Goal: Transaction & Acquisition: Book appointment/travel/reservation

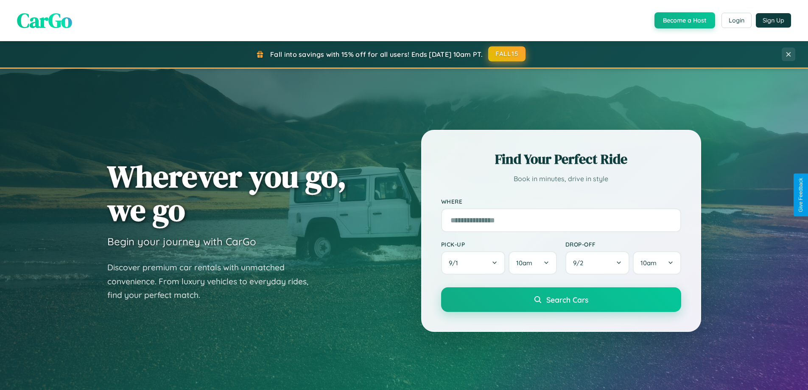
click at [507, 54] on button "FALL15" at bounding box center [506, 53] width 37 height 15
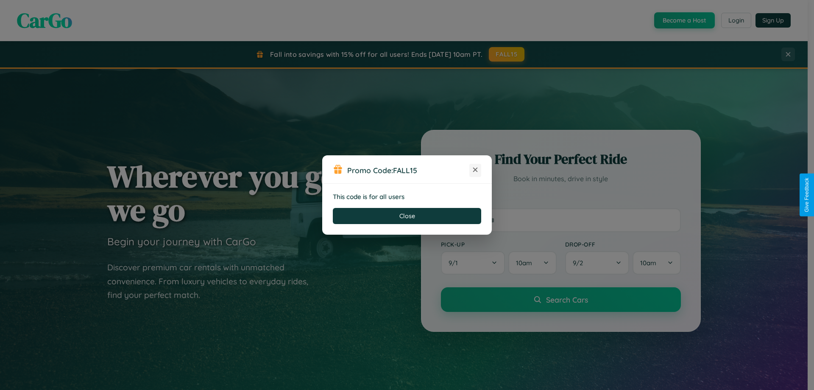
click at [475, 170] on icon at bounding box center [475, 169] width 8 height 8
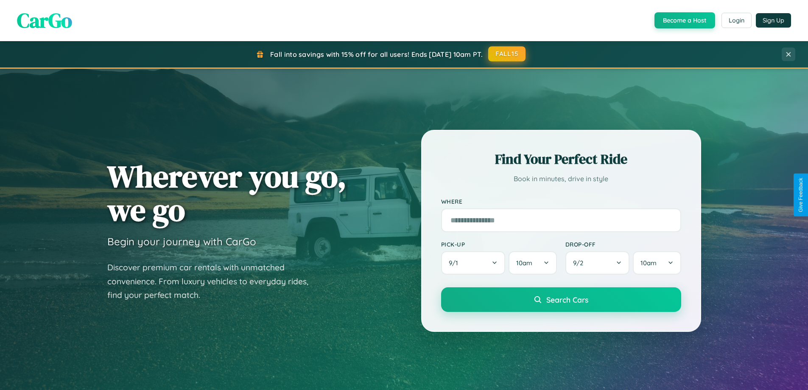
click at [507, 54] on button "FALL15" at bounding box center [506, 53] width 37 height 15
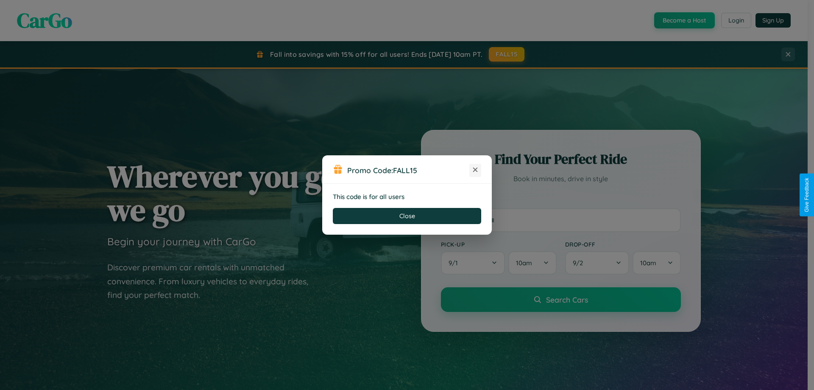
click at [475, 170] on icon at bounding box center [475, 169] width 8 height 8
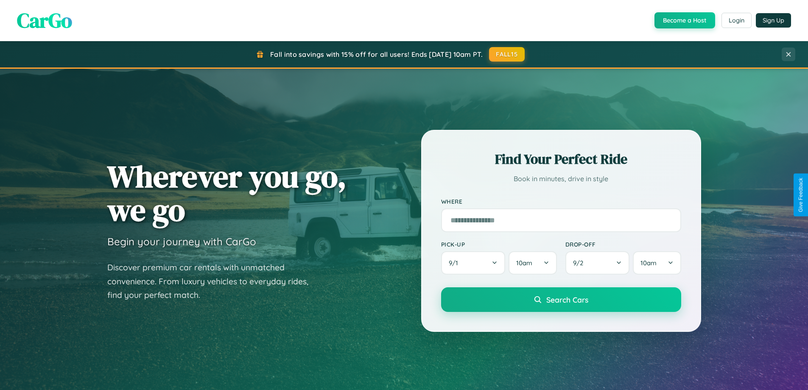
scroll to position [366, 0]
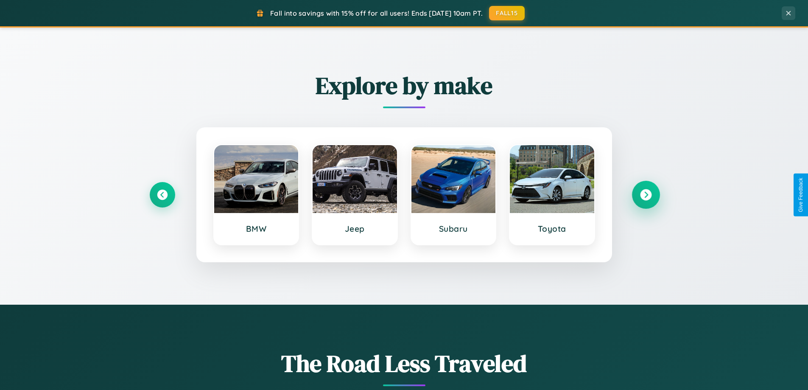
click at [645, 195] on icon at bounding box center [645, 194] width 11 height 11
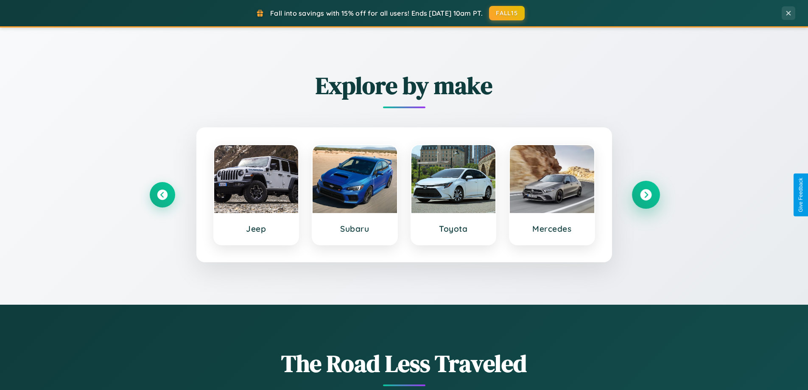
click at [645, 195] on icon at bounding box center [645, 194] width 11 height 11
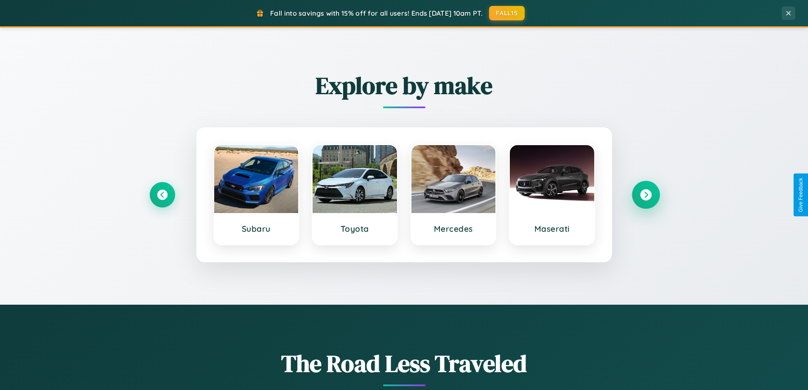
click at [645, 195] on icon at bounding box center [645, 194] width 11 height 11
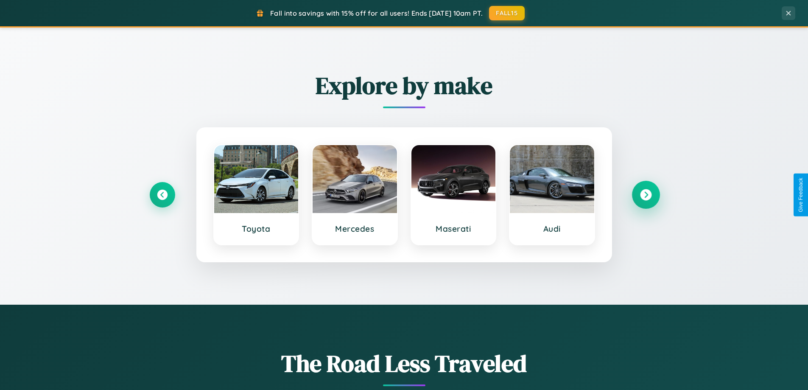
click at [645, 195] on icon at bounding box center [645, 194] width 11 height 11
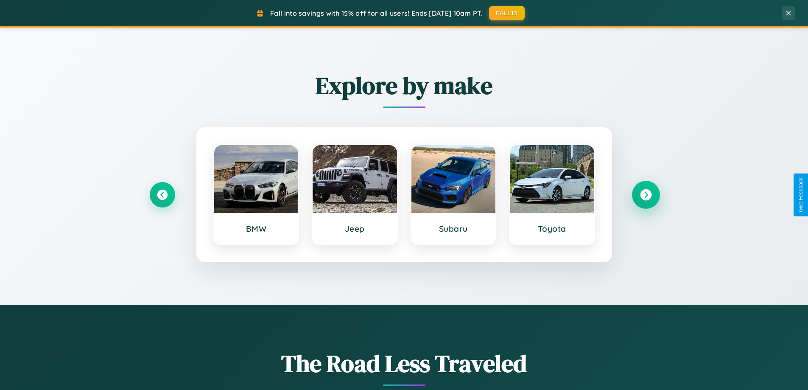
click at [645, 195] on icon at bounding box center [645, 194] width 11 height 11
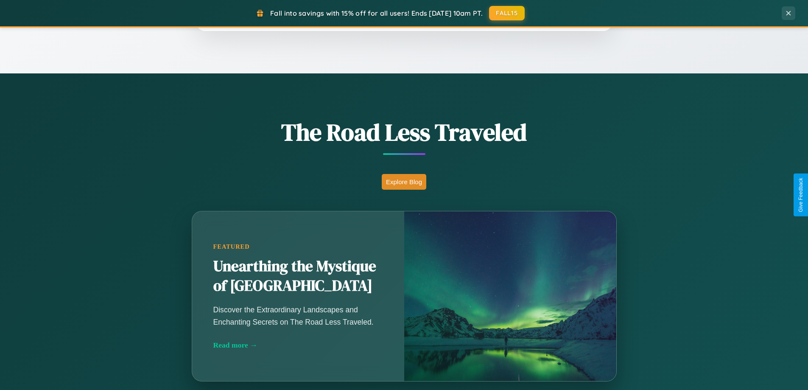
scroll to position [1363, 0]
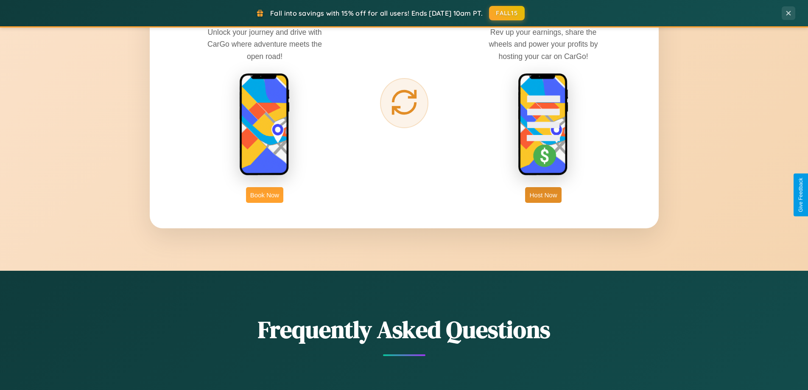
click at [265, 195] on button "Book Now" at bounding box center [264, 195] width 37 height 16
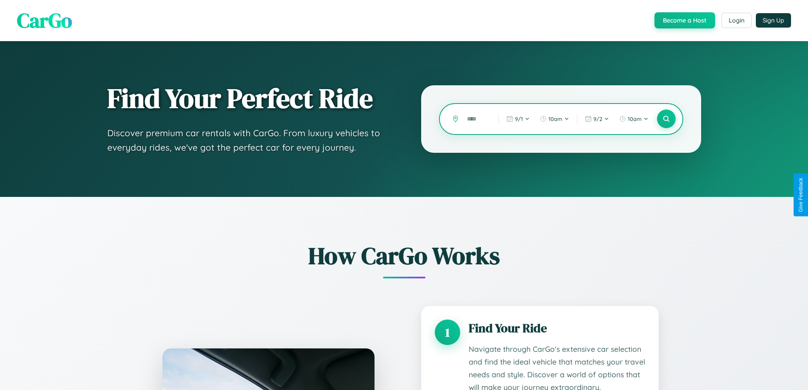
click at [476, 119] on input "text" at bounding box center [476, 119] width 27 height 15
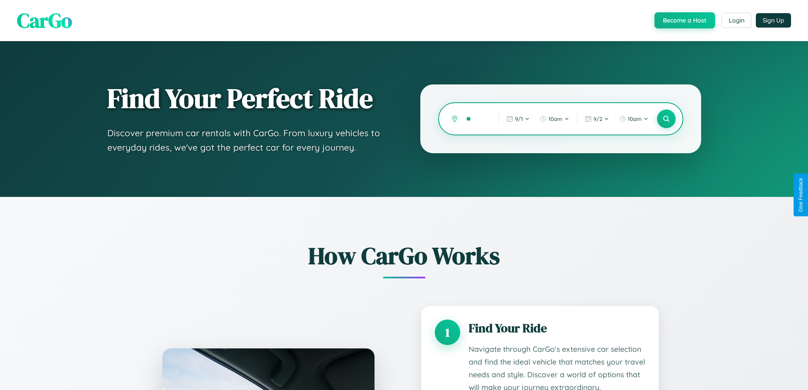
type input "*"
type input "*******"
click at [666, 119] on icon at bounding box center [666, 119] width 8 height 8
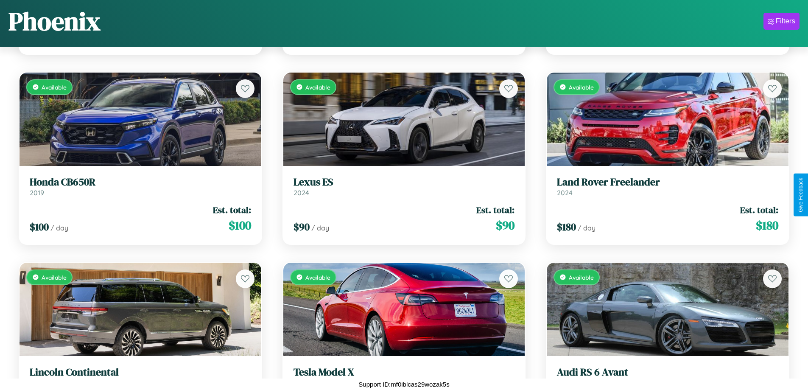
scroll to position [9994, 0]
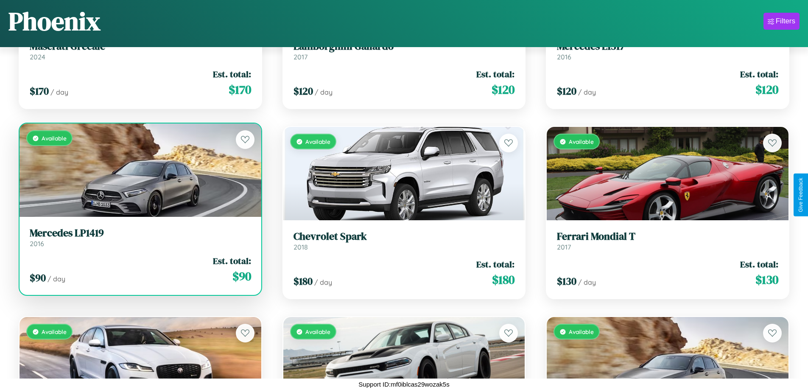
click at [139, 240] on link "Mercedes LP1419 2016" at bounding box center [140, 237] width 221 height 21
